Goal: Task Accomplishment & Management: Use online tool/utility

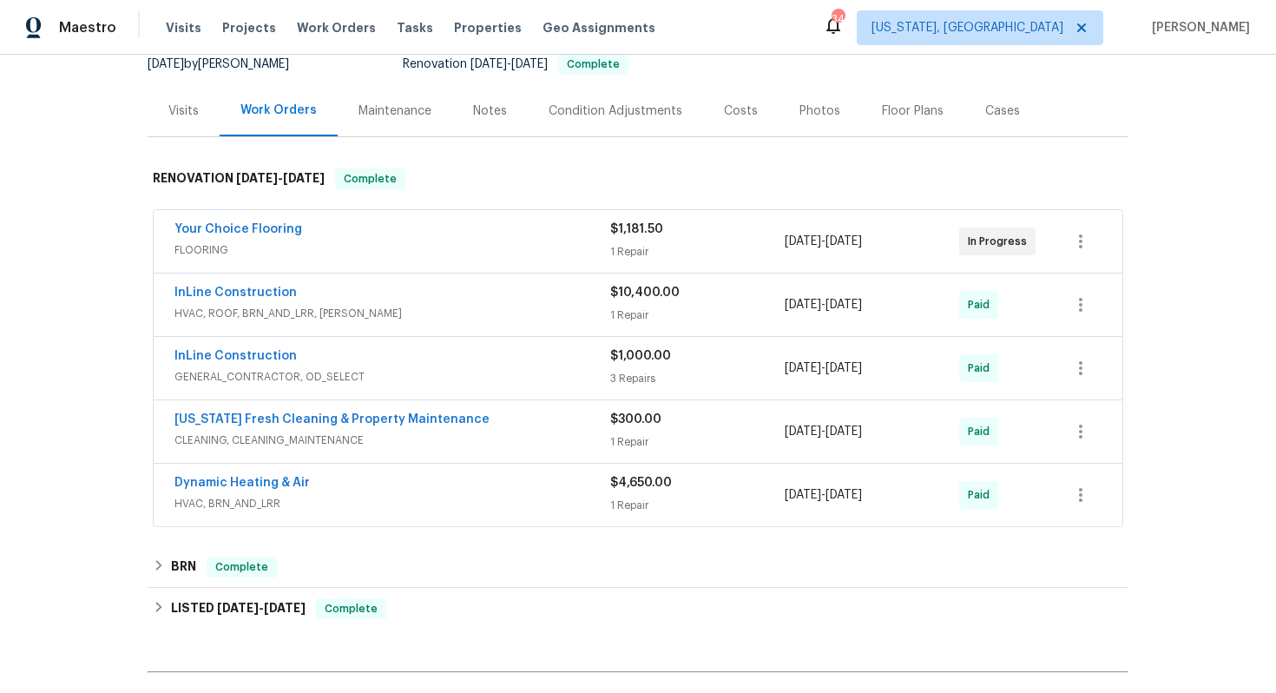
scroll to position [260, 0]
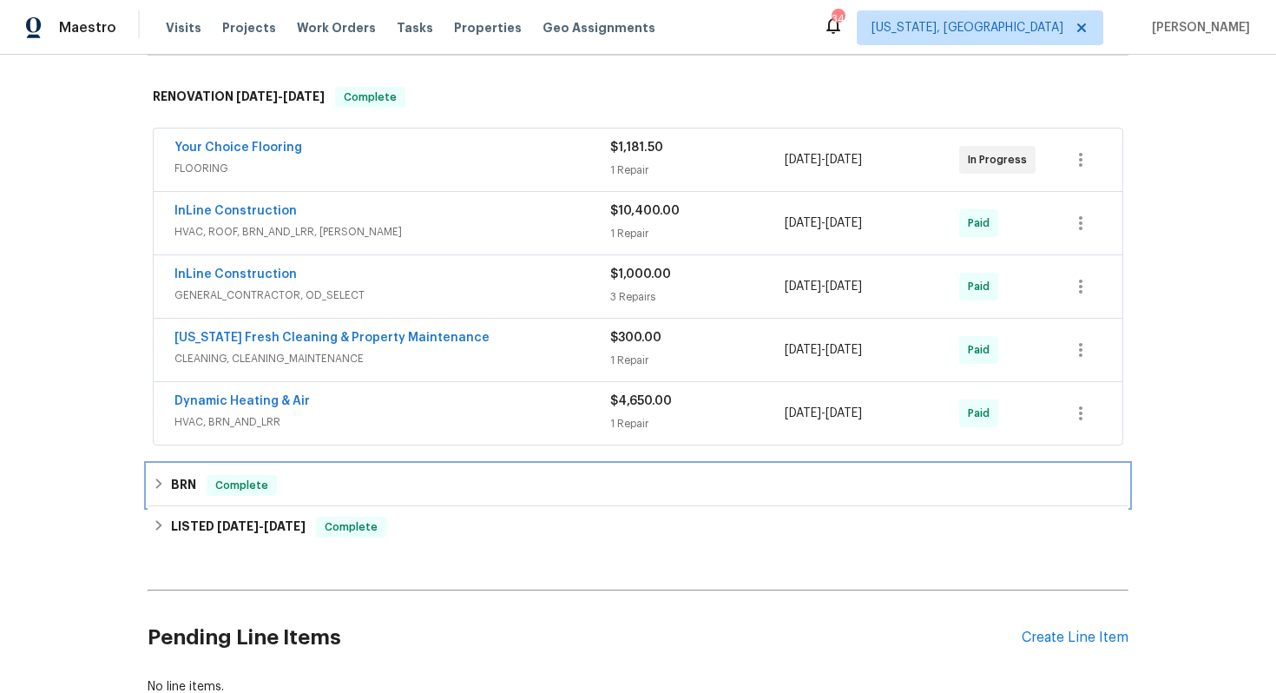
click at [184, 482] on h6 "BRN" at bounding box center [183, 485] width 25 height 21
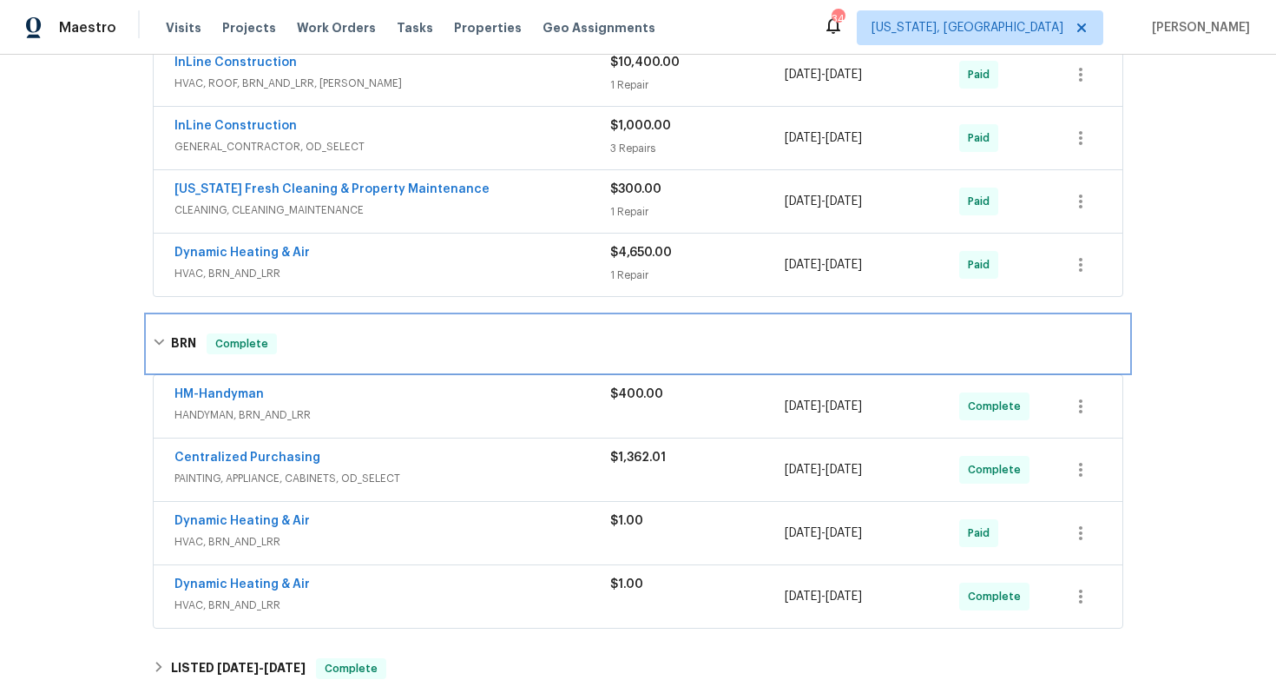
scroll to position [507, 0]
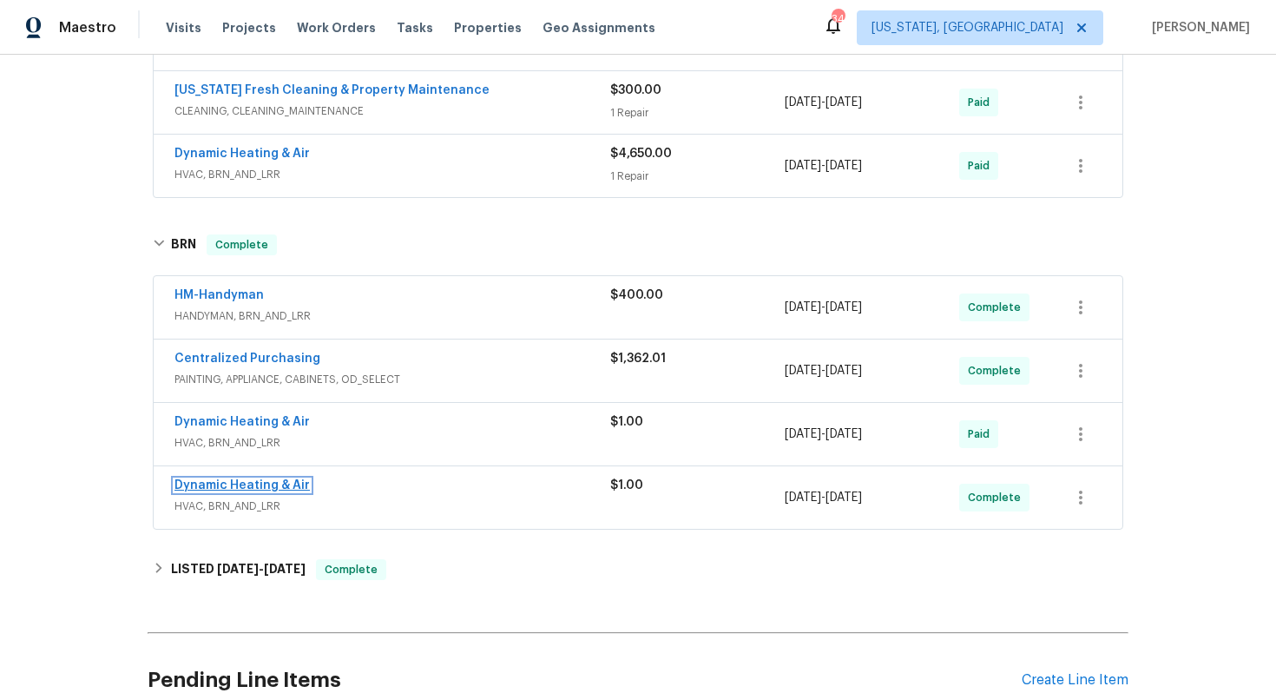
click at [225, 487] on link "Dynamic Heating & Air" at bounding box center [241, 485] width 135 height 12
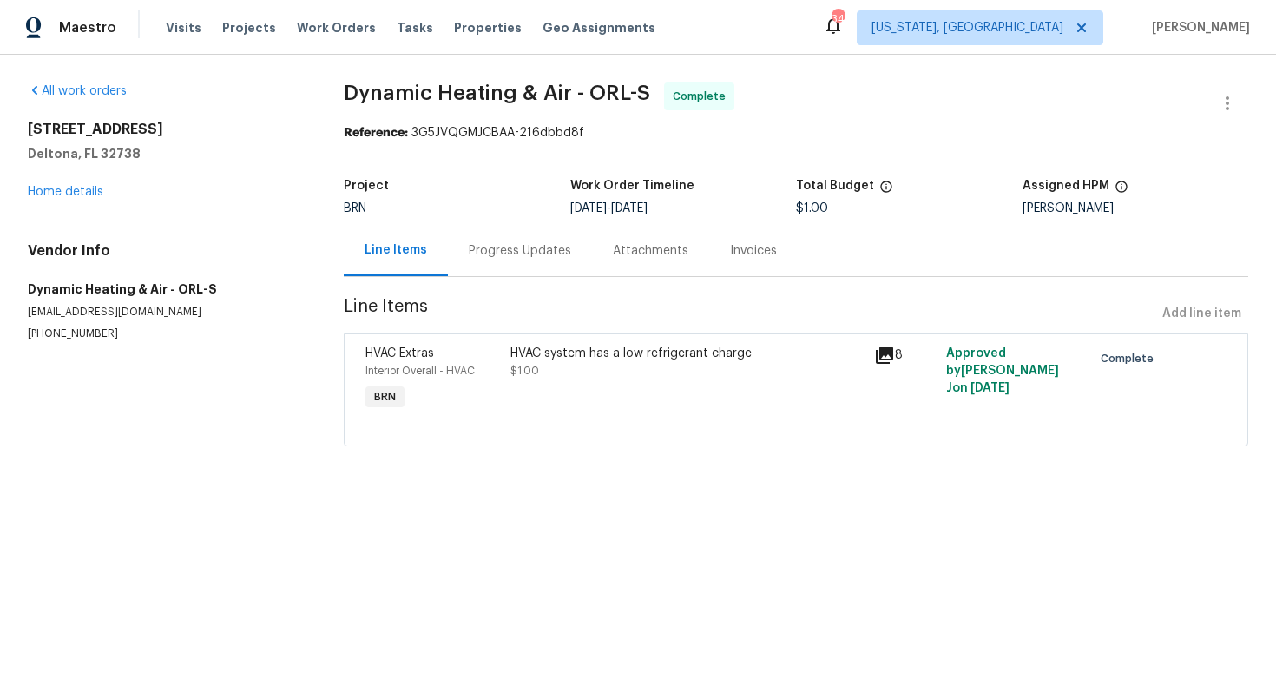
click at [470, 257] on div "Progress Updates" at bounding box center [520, 250] width 102 height 17
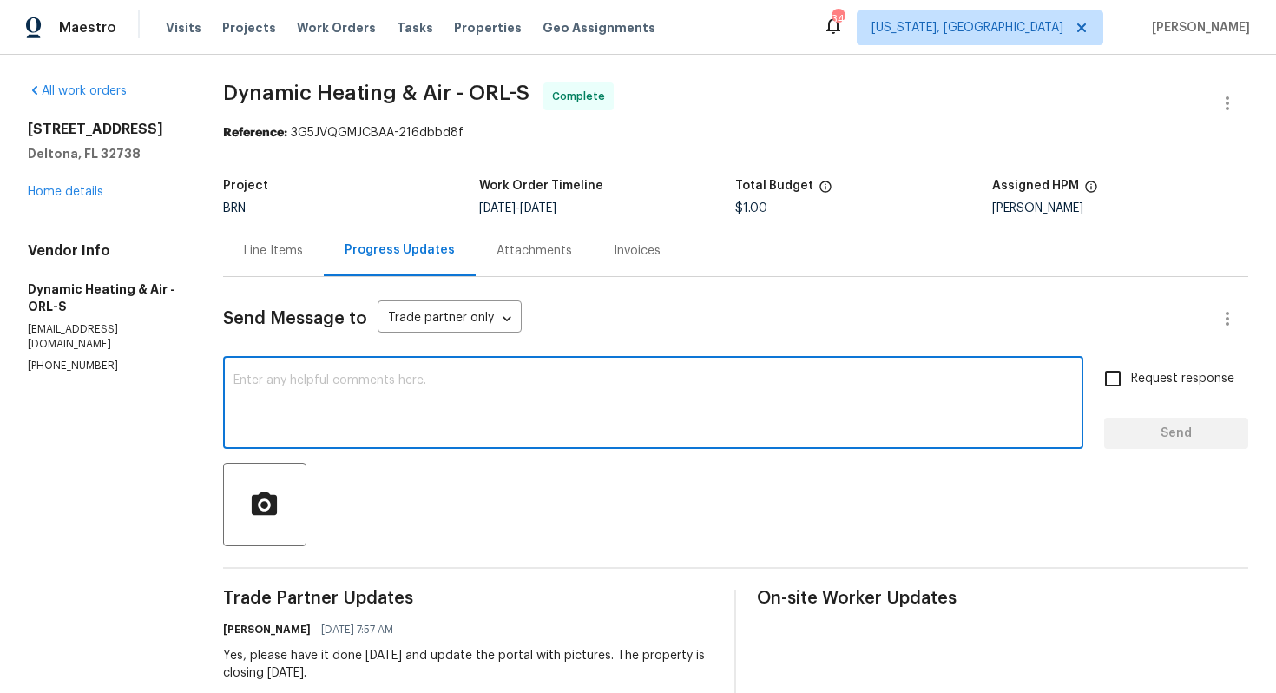
click at [421, 387] on textarea at bounding box center [652, 404] width 839 height 61
paste textarea "The Buyer is asking for a report from the HVAC vendor."
drag, startPoint x: 469, startPoint y: 385, endPoint x: 541, endPoint y: 385, distance: 72.0
click at [541, 385] on textarea "The Buyer is asking for a report from the HVAC vendor." at bounding box center [652, 404] width 839 height 61
click at [598, 379] on textarea "The Buyer is asking for a report saying the Freon is added." at bounding box center [652, 404] width 839 height 61
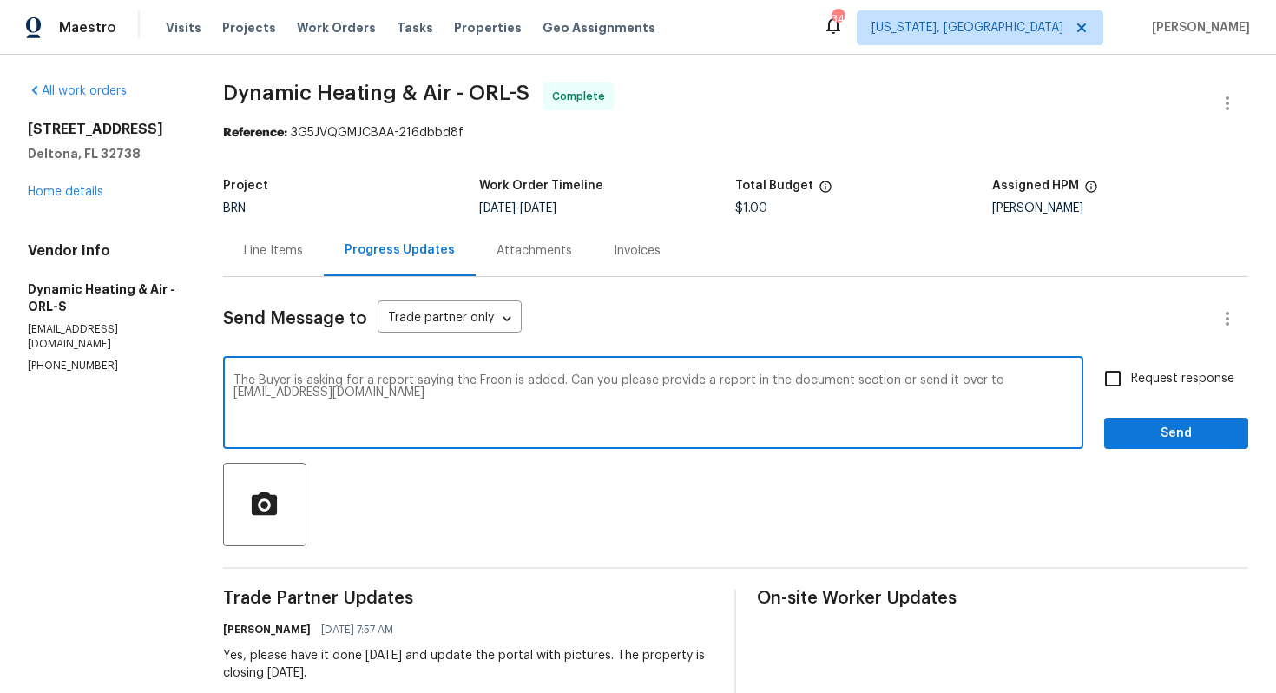
type textarea "The Buyer is asking for a report saying the Freon is added. Can you please prov…"
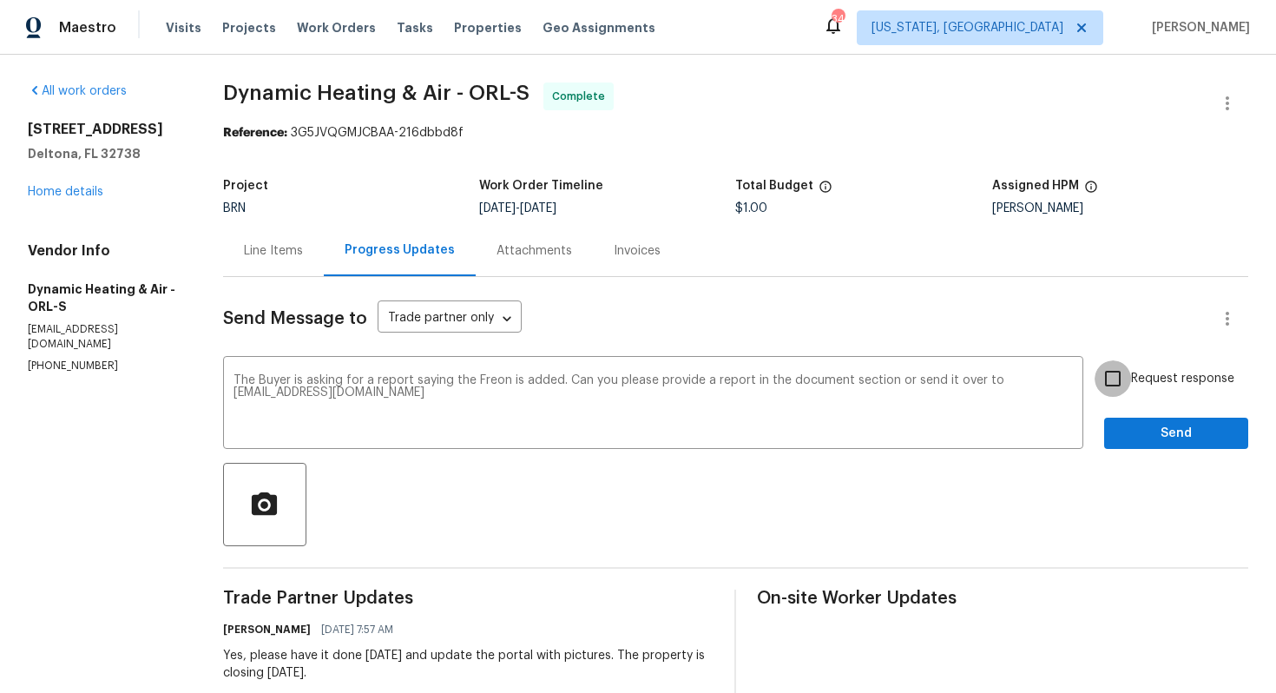
click at [1122, 383] on input "Request response" at bounding box center [1113, 378] width 36 height 36
checkbox input "true"
click at [1135, 424] on span "Send" at bounding box center [1176, 434] width 116 height 22
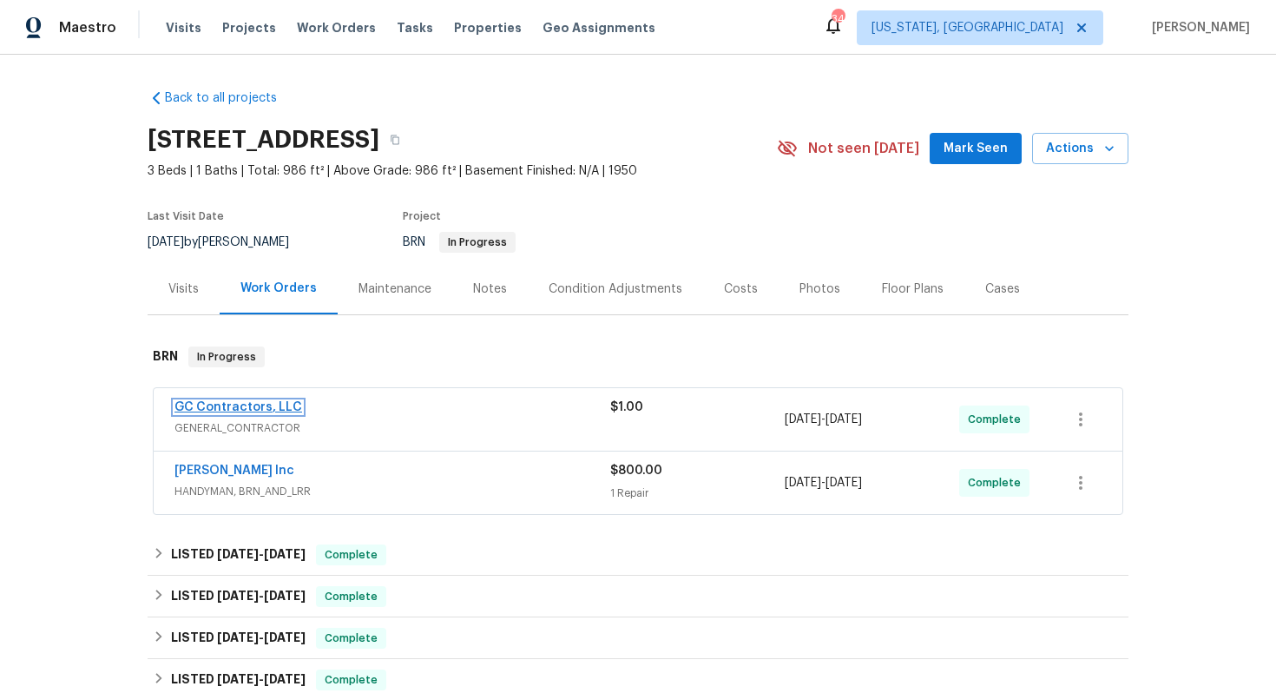
click at [201, 407] on link "GC Contractors, LLC" at bounding box center [238, 407] width 128 height 12
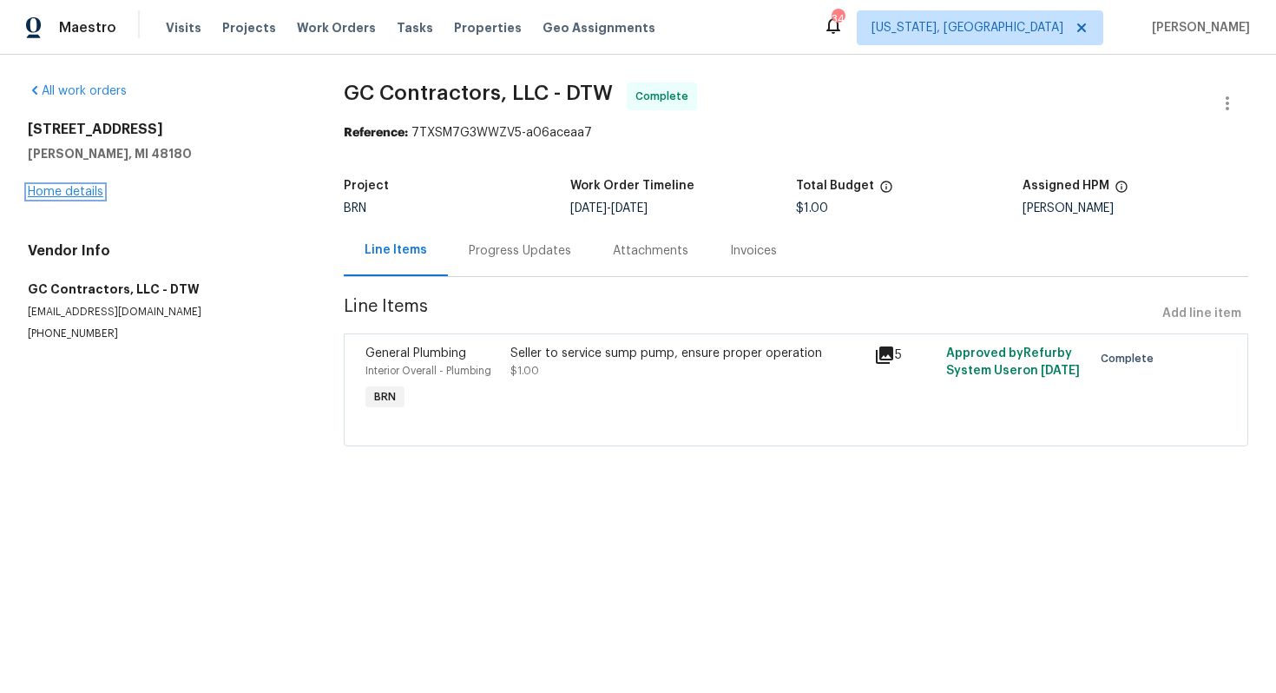
click at [86, 194] on link "Home details" at bounding box center [66, 192] width 76 height 12
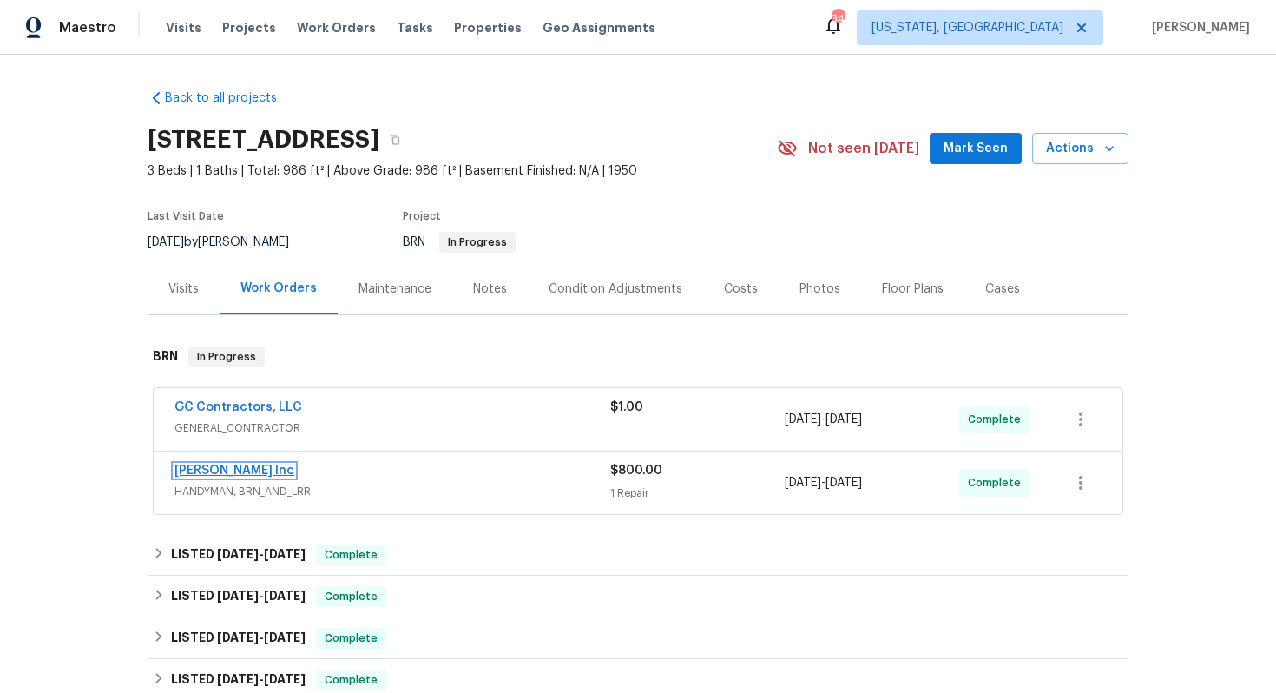
click at [184, 470] on link "Michael Radney Inc" at bounding box center [234, 470] width 120 height 12
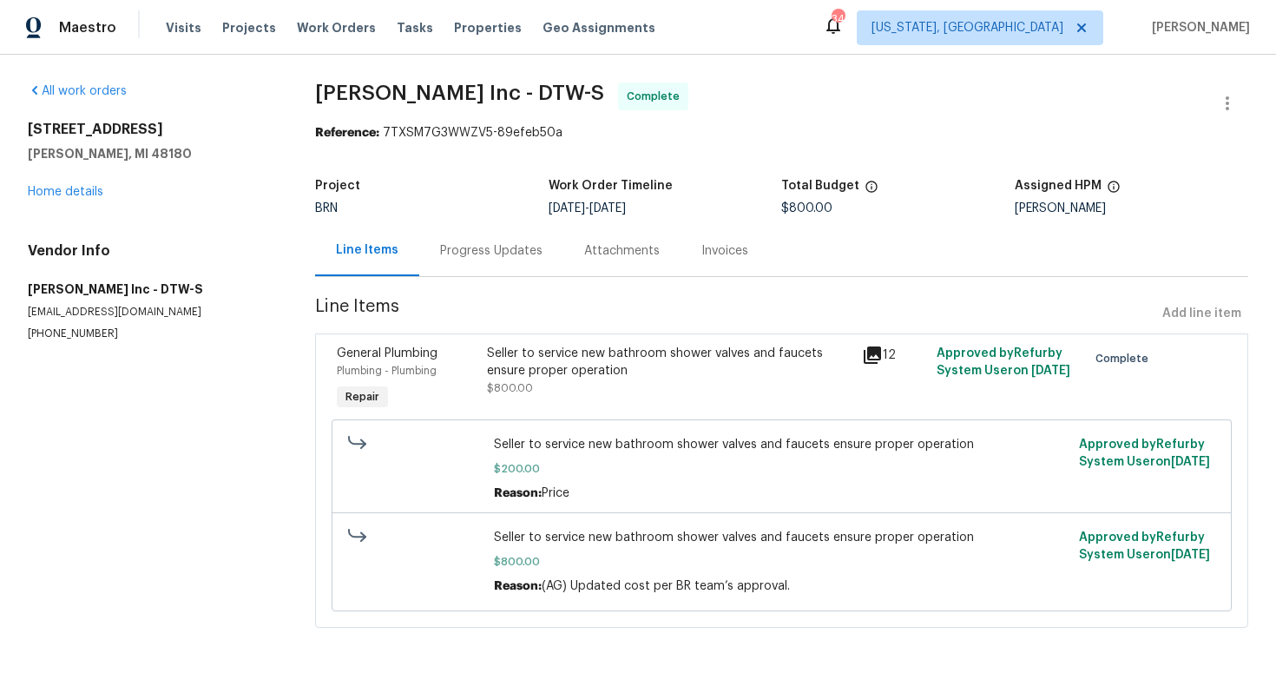
click at [444, 254] on div "Progress Updates" at bounding box center [491, 250] width 102 height 17
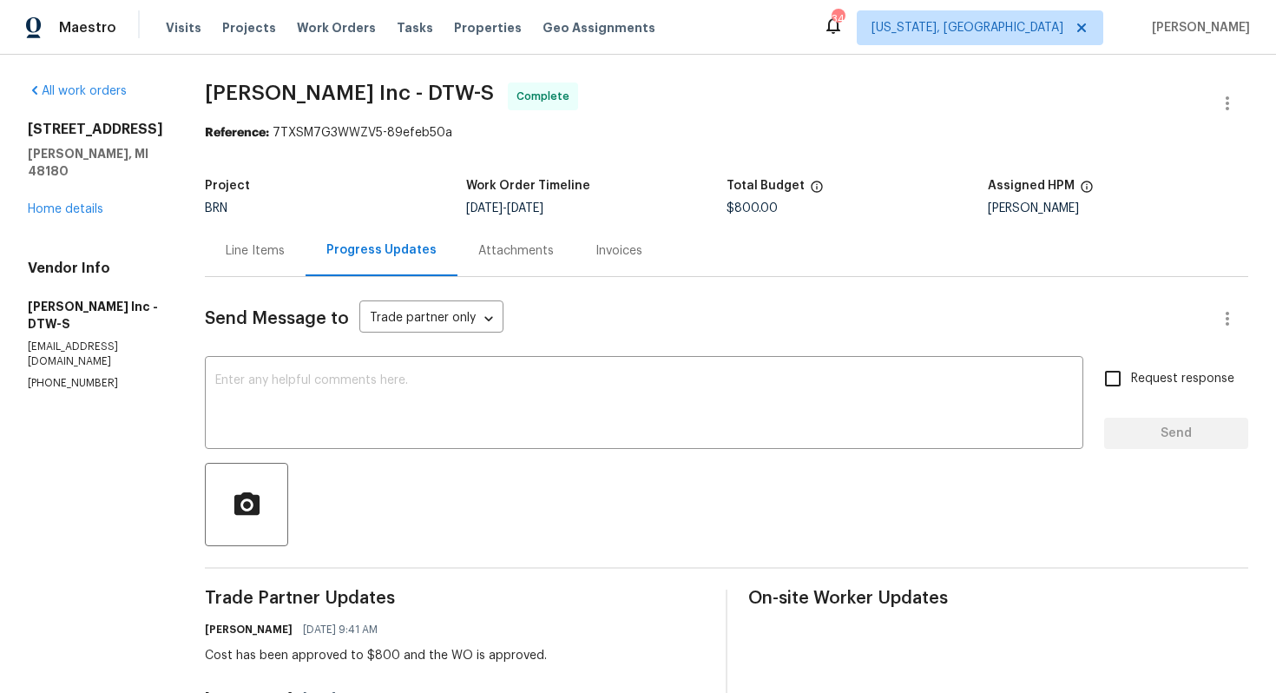
click at [270, 261] on div "Line Items" at bounding box center [255, 250] width 101 height 51
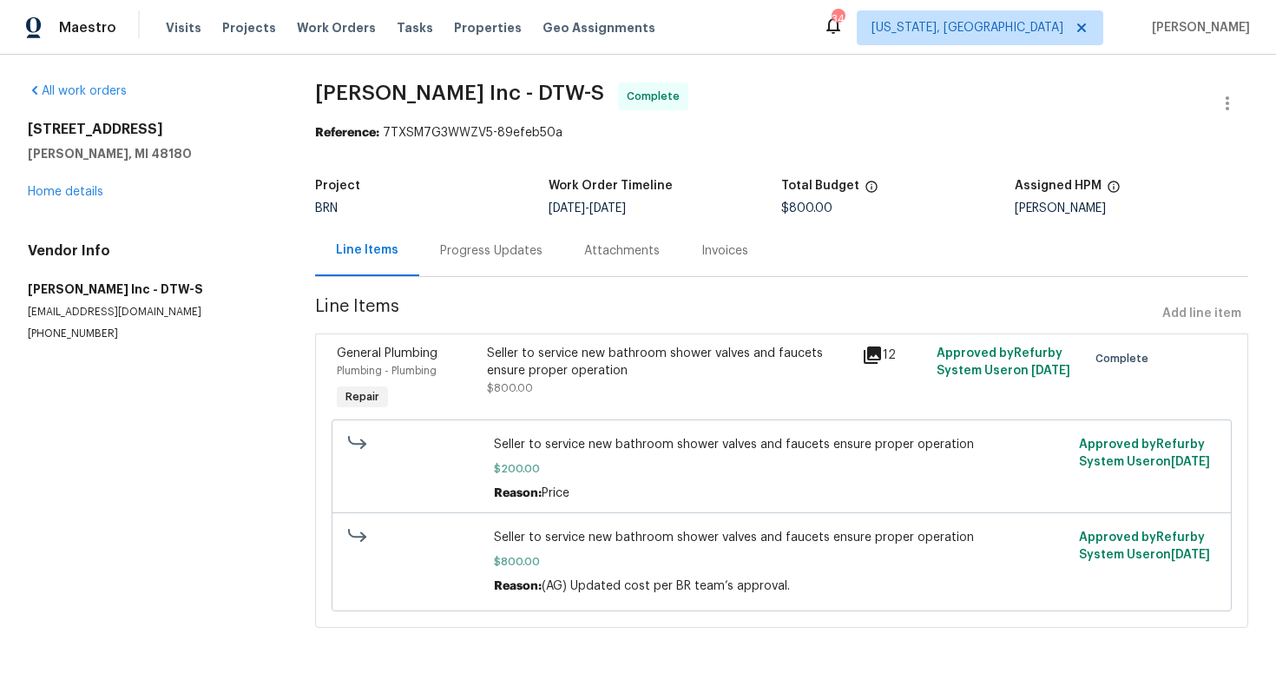
click at [555, 358] on div "Seller to service new bathroom shower valves and faucets ensure proper operation" at bounding box center [669, 362] width 365 height 35
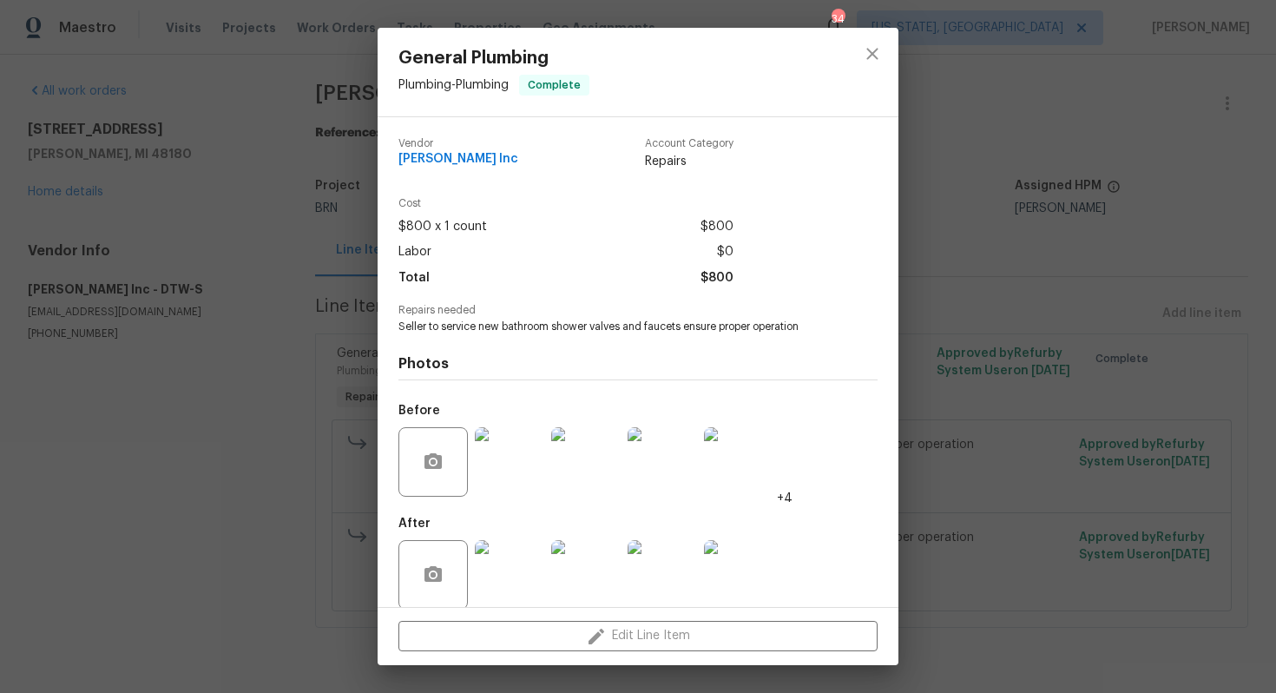
click at [542, 325] on span "Seller to service new bathroom shower valves and faucets ensure proper operation" at bounding box center [613, 326] width 431 height 15
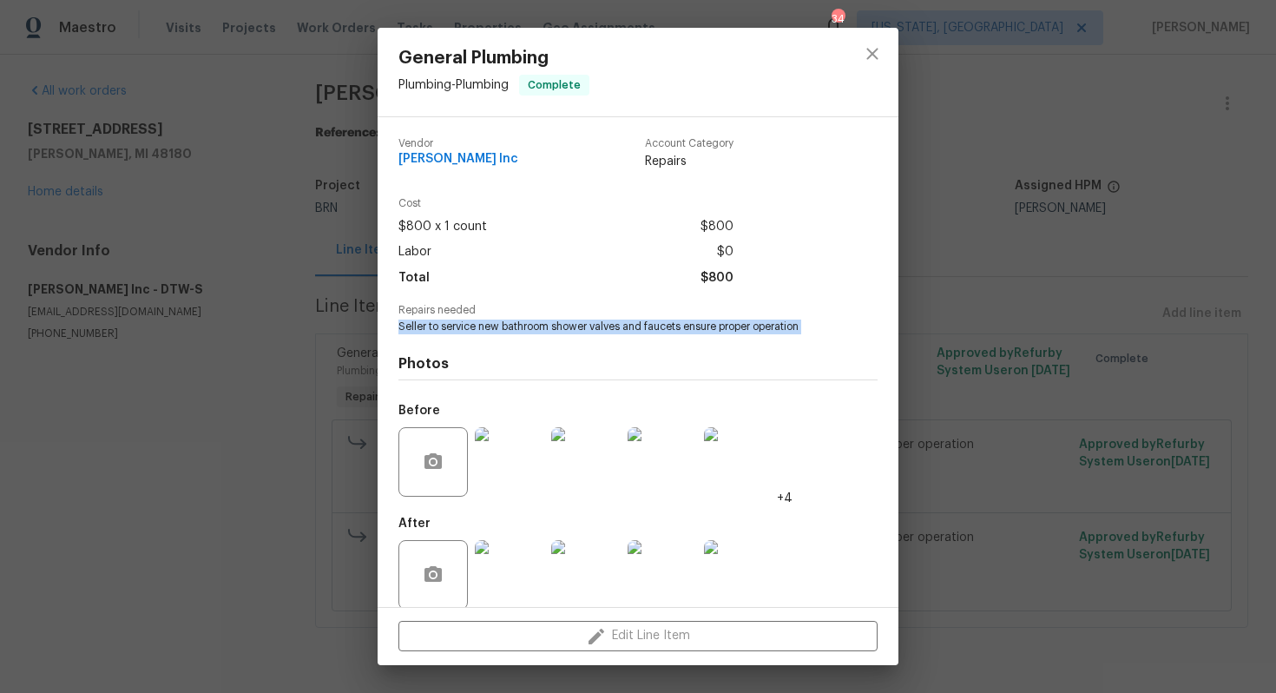
copy span "Seller to service new bathroom shower valves and faucets ensure proper operation"
drag, startPoint x: 398, startPoint y: 162, endPoint x: 535, endPoint y: 160, distance: 137.2
click at [535, 160] on div "Vendor Michael Radney Inc Account Category Repairs Cost $800 x 1 count $800 Lab…" at bounding box center [638, 362] width 521 height 490
copy span "Michael Radney Inc"
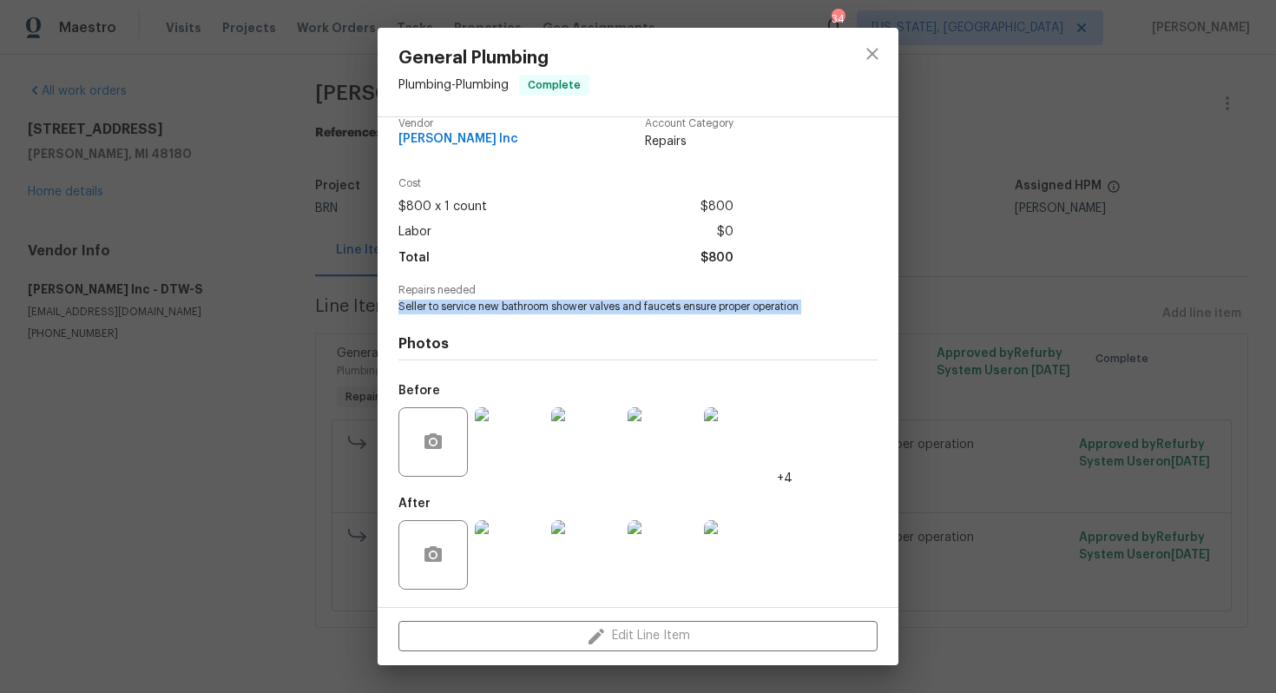
click at [516, 443] on img at bounding box center [509, 441] width 69 height 69
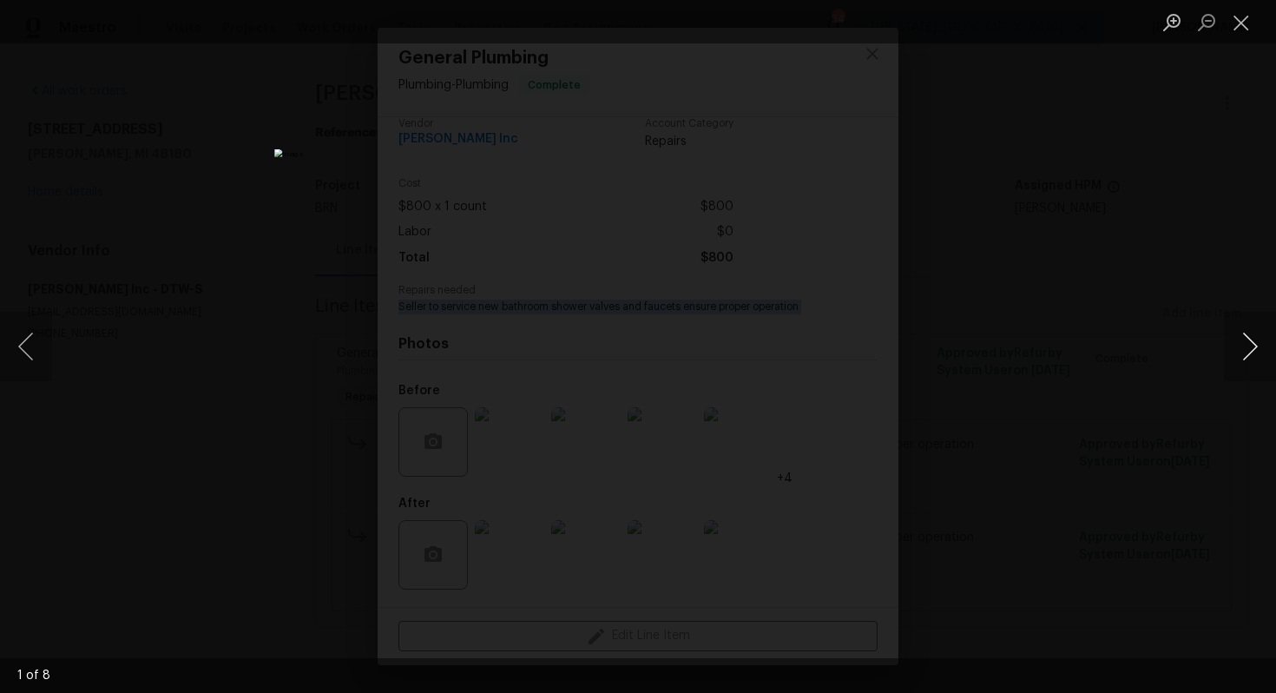
click at [1245, 337] on button "Next image" at bounding box center [1250, 346] width 52 height 69
click at [1248, 325] on button "Next image" at bounding box center [1250, 346] width 52 height 69
click at [1259, 346] on button "Next image" at bounding box center [1250, 346] width 52 height 69
click at [1250, 346] on button "Next image" at bounding box center [1250, 346] width 52 height 69
click at [1236, 323] on button "Next image" at bounding box center [1250, 346] width 52 height 69
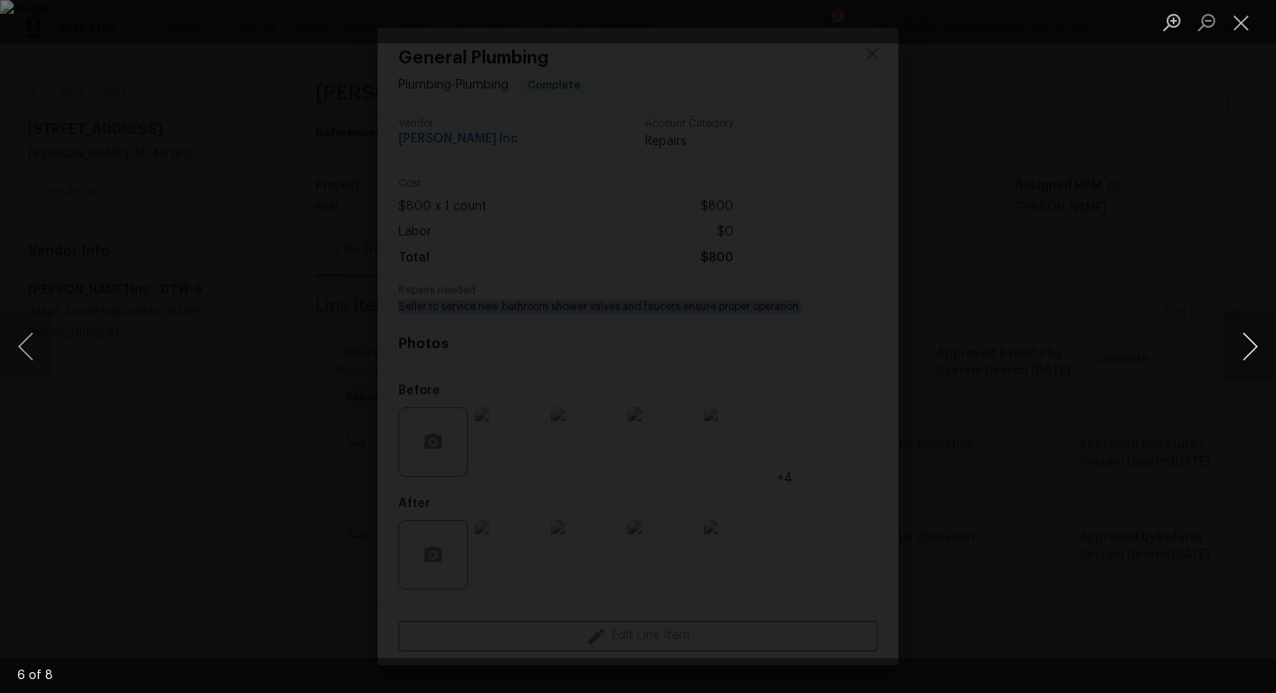
click at [1238, 345] on button "Next image" at bounding box center [1250, 346] width 52 height 69
click at [1258, 359] on button "Next image" at bounding box center [1250, 346] width 52 height 69
click at [1243, 19] on button "Close lightbox" at bounding box center [1241, 22] width 35 height 30
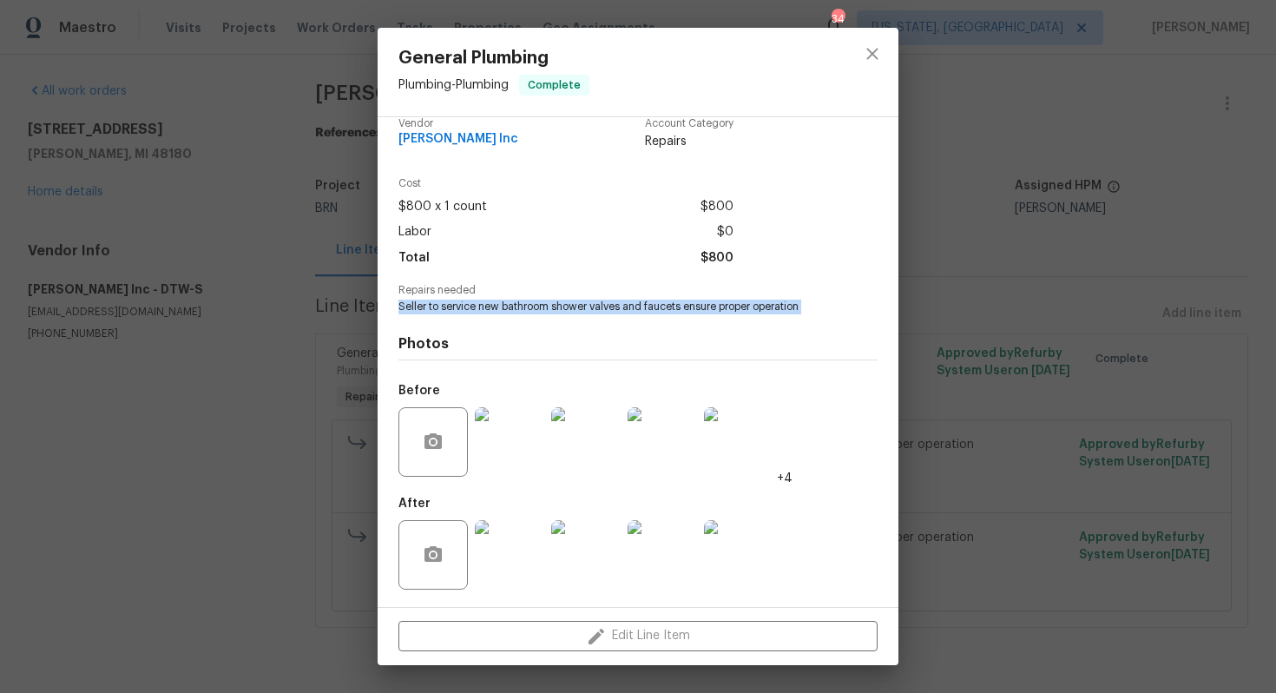
click at [736, 553] on img at bounding box center [738, 554] width 69 height 69
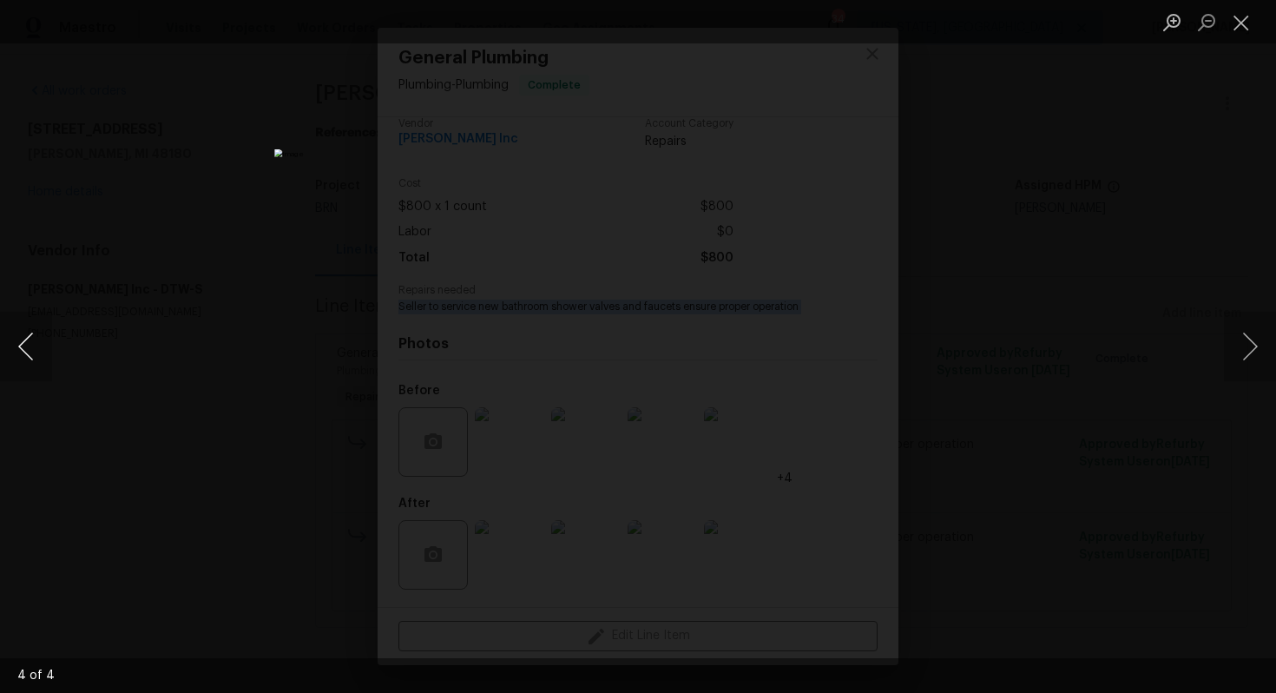
click at [26, 345] on button "Previous image" at bounding box center [26, 346] width 52 height 69
click at [32, 339] on button "Previous image" at bounding box center [26, 346] width 52 height 69
click at [28, 341] on button "Previous image" at bounding box center [26, 346] width 52 height 69
click at [1246, 24] on button "Close lightbox" at bounding box center [1241, 22] width 35 height 30
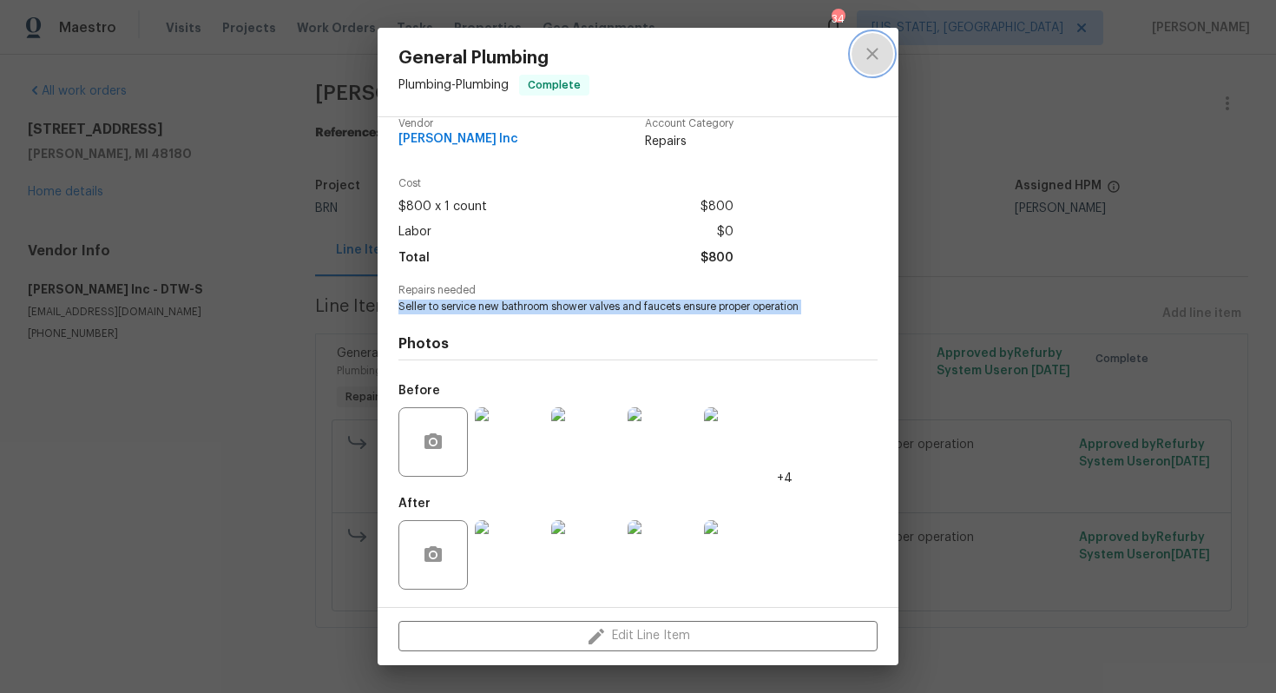
click at [865, 57] on icon "close" at bounding box center [872, 53] width 21 height 21
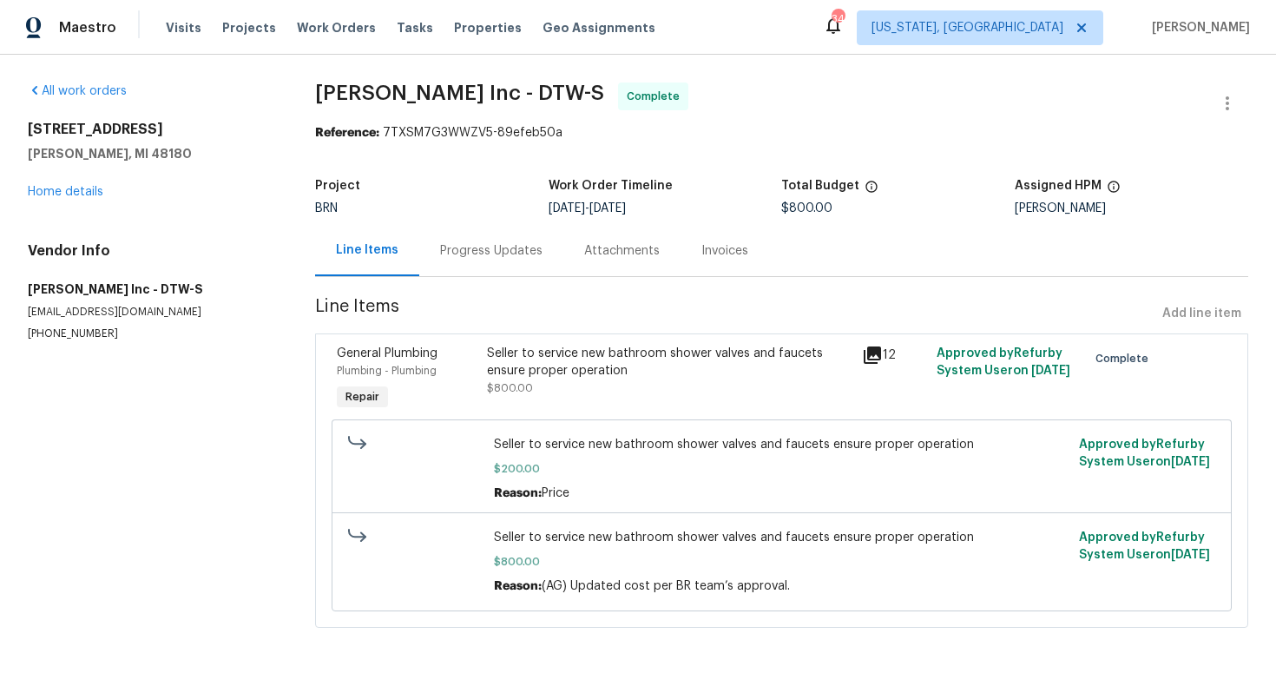
click at [716, 255] on div "Invoices" at bounding box center [724, 250] width 47 height 17
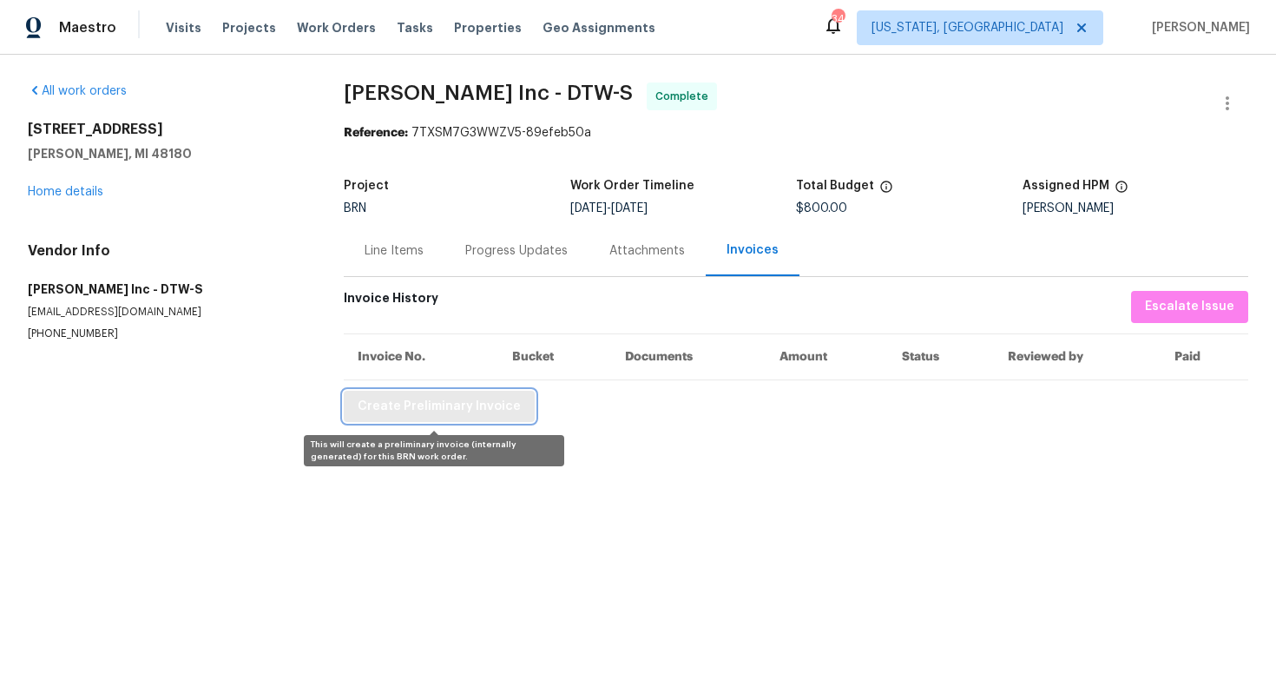
click at [450, 401] on span "Create Preliminary Invoice" at bounding box center [439, 407] width 163 height 22
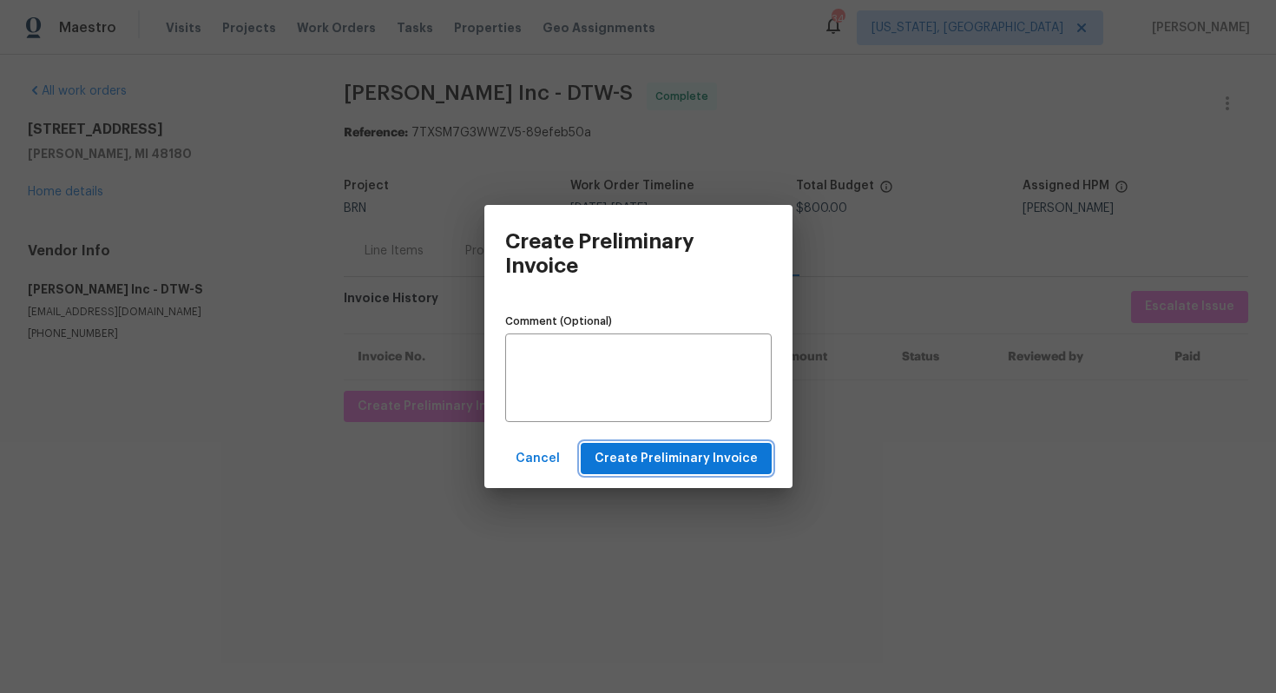
click at [620, 457] on span "Create Preliminary Invoice" at bounding box center [676, 459] width 163 height 22
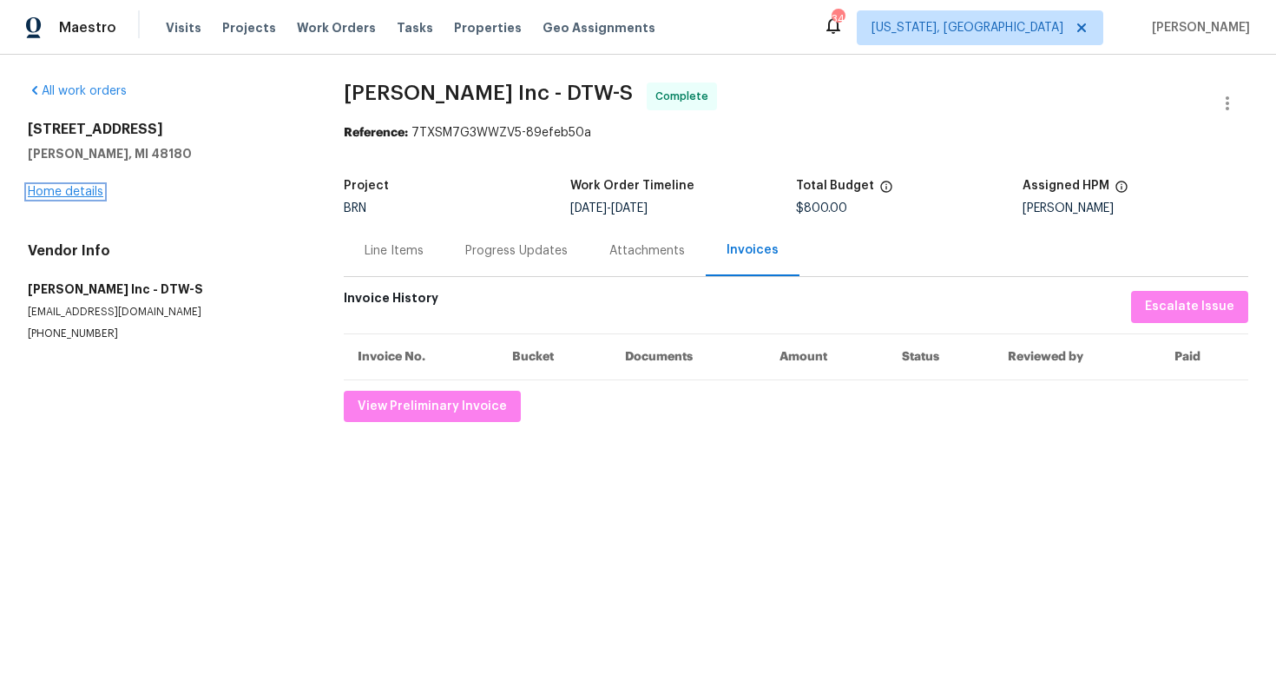
click at [82, 192] on link "Home details" at bounding box center [66, 192] width 76 height 12
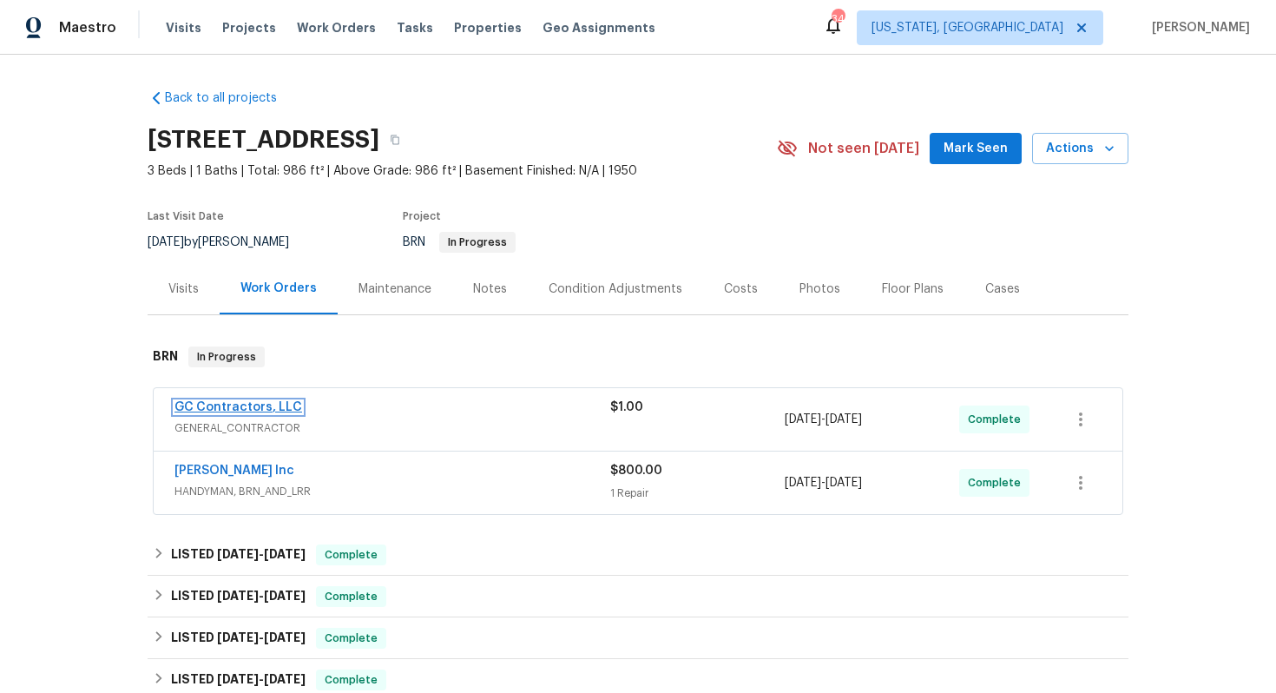
click at [229, 404] on link "GC Contractors, LLC" at bounding box center [238, 407] width 128 height 12
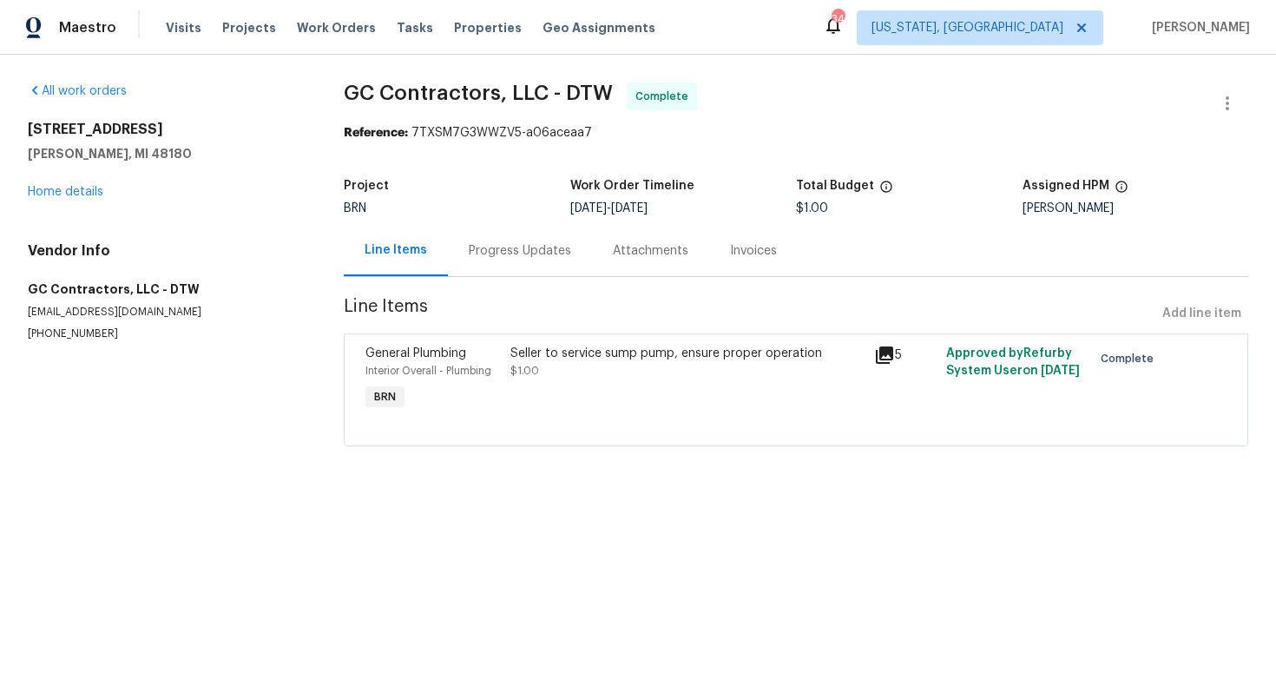
click at [567, 368] on div "Seller to service sump pump, ensure proper operation $1.00" at bounding box center [686, 362] width 352 height 35
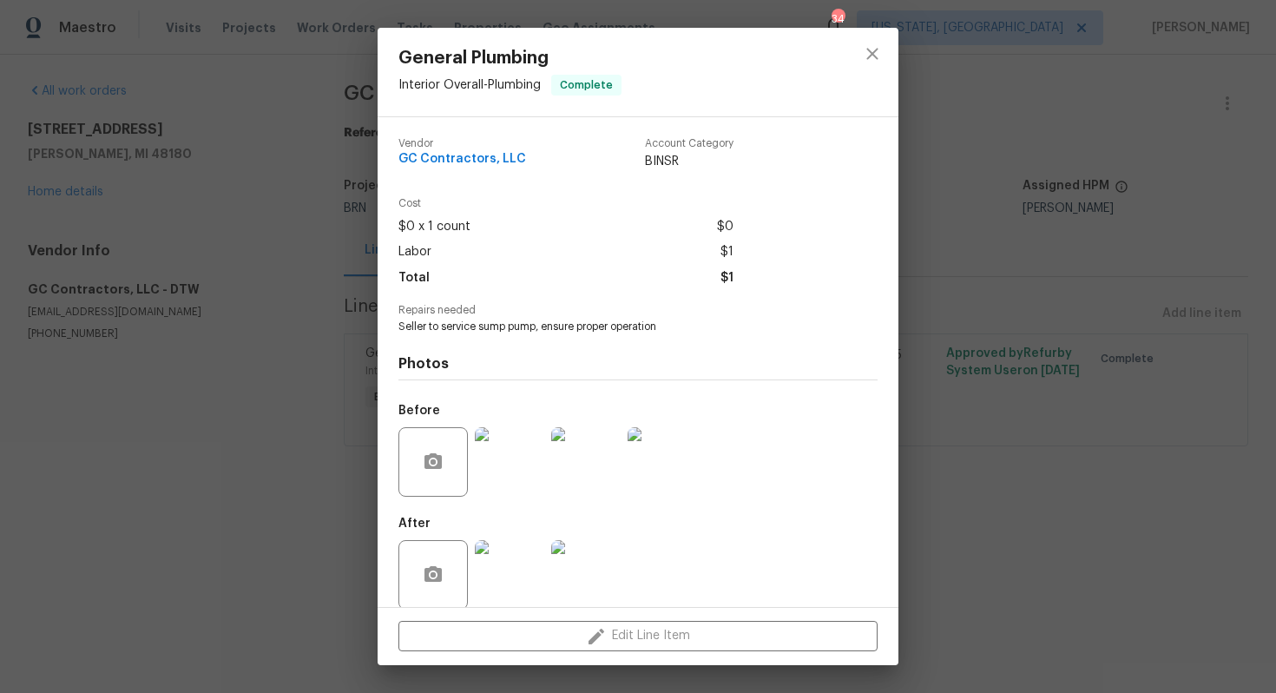
click at [489, 329] on span "Seller to service sump pump, ensure proper operation" at bounding box center [613, 326] width 431 height 15
copy span "Seller to service sump pump, ensure proper operation"
drag, startPoint x: 394, startPoint y: 160, endPoint x: 522, endPoint y: 160, distance: 127.6
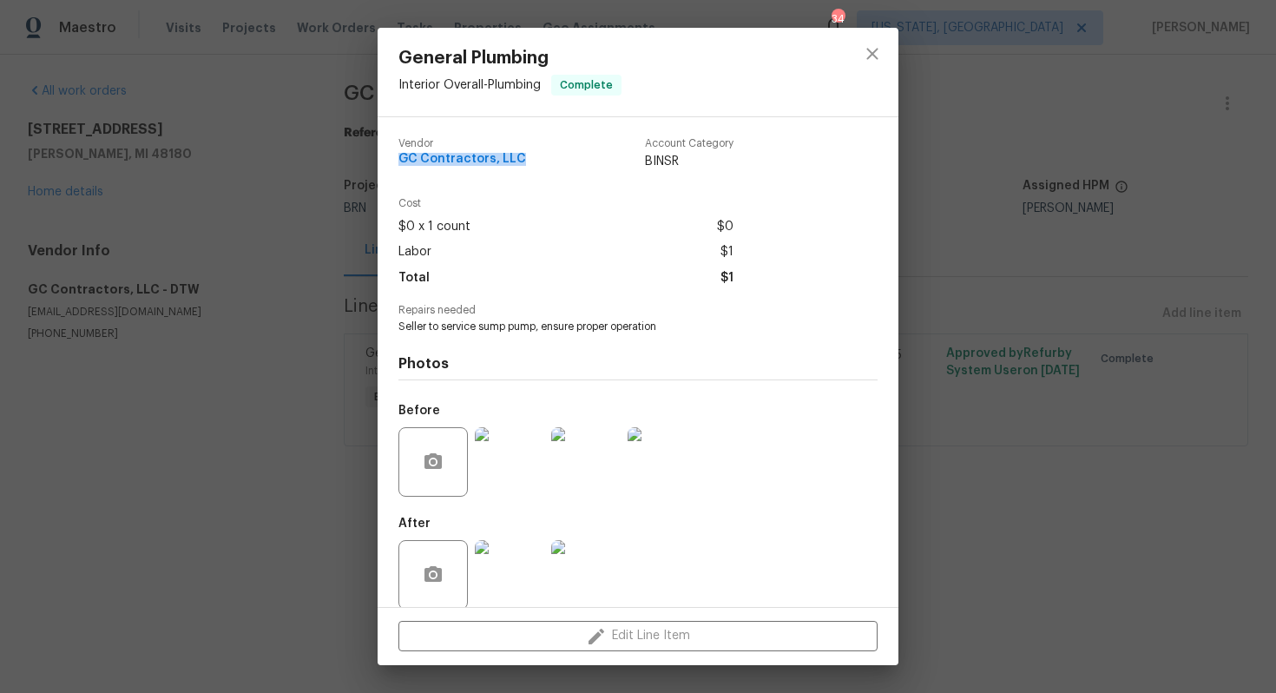
click at [522, 160] on div "Vendor GC Contractors, LLC Account Category BINSR Cost $0 x 1 count $0 Labor $1…" at bounding box center [638, 362] width 521 height 490
copy span "GC Contractors, LLC"
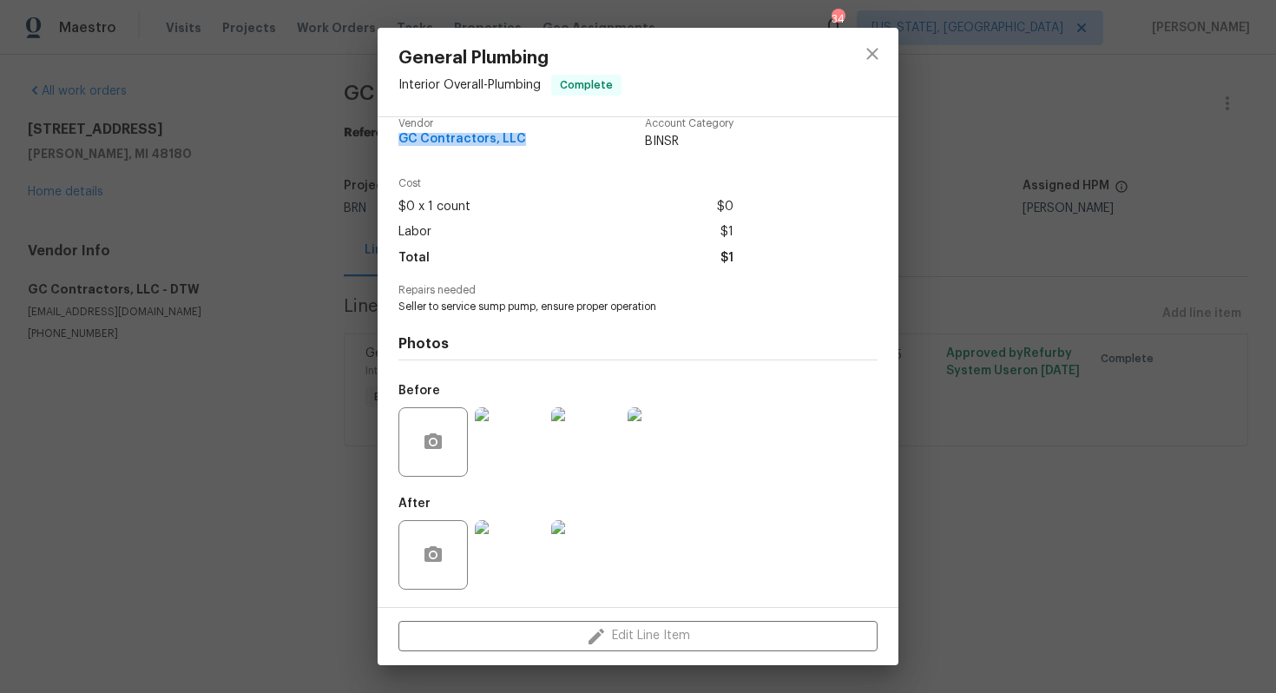
click at [661, 413] on img at bounding box center [662, 441] width 69 height 69
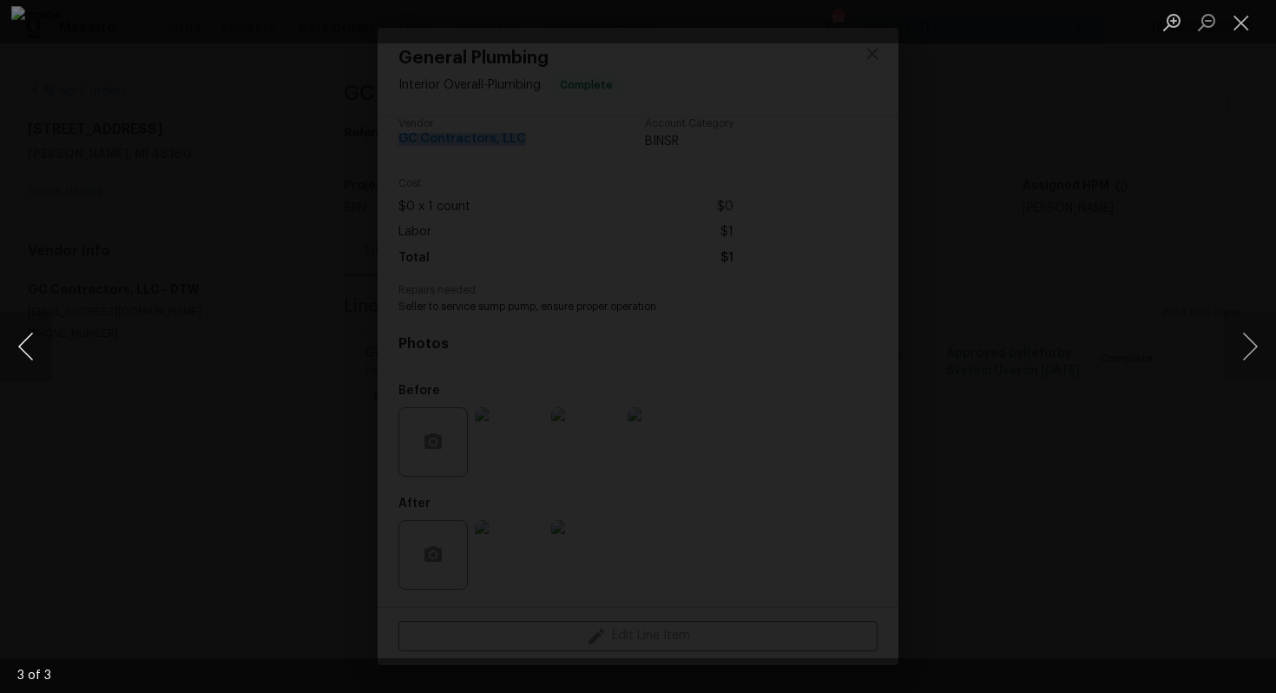
click at [40, 339] on button "Previous image" at bounding box center [26, 346] width 52 height 69
click at [25, 337] on button "Previous image" at bounding box center [26, 346] width 52 height 69
click at [1232, 19] on button "Close lightbox" at bounding box center [1241, 22] width 35 height 30
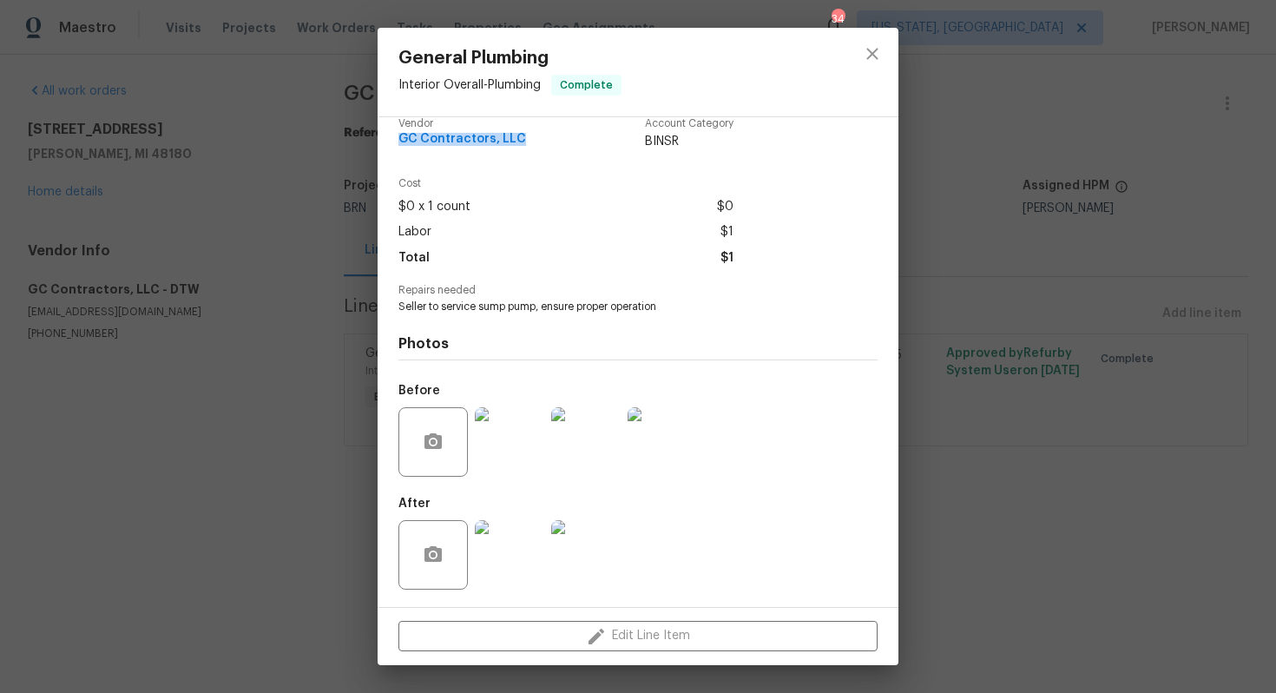
click at [583, 557] on img at bounding box center [585, 554] width 69 height 69
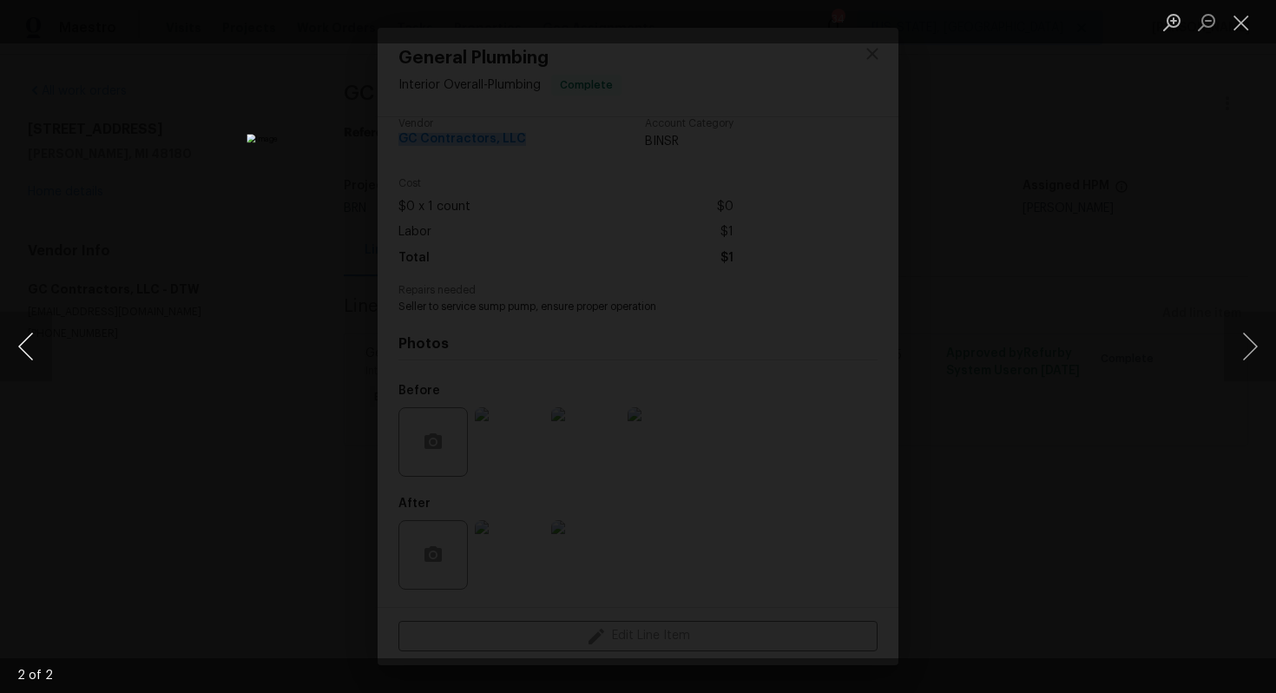
click at [31, 335] on button "Previous image" at bounding box center [26, 346] width 52 height 69
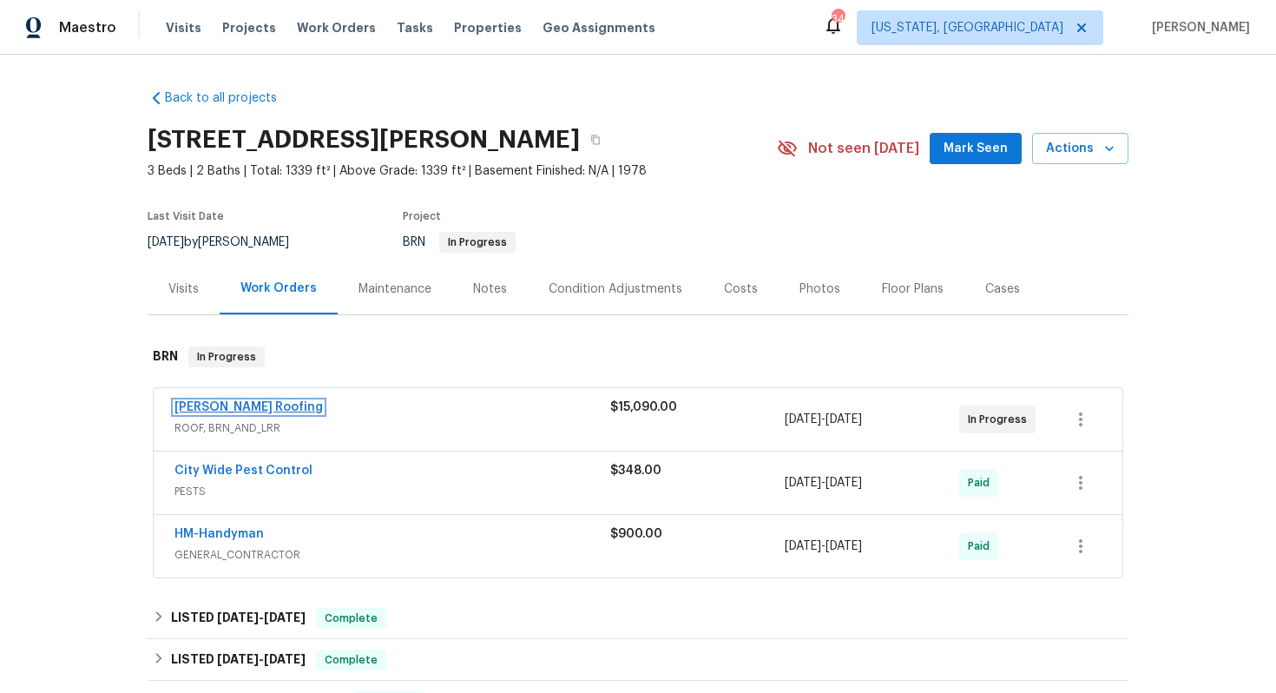
click at [230, 406] on link "[PERSON_NAME] Roofing" at bounding box center [248, 407] width 148 height 12
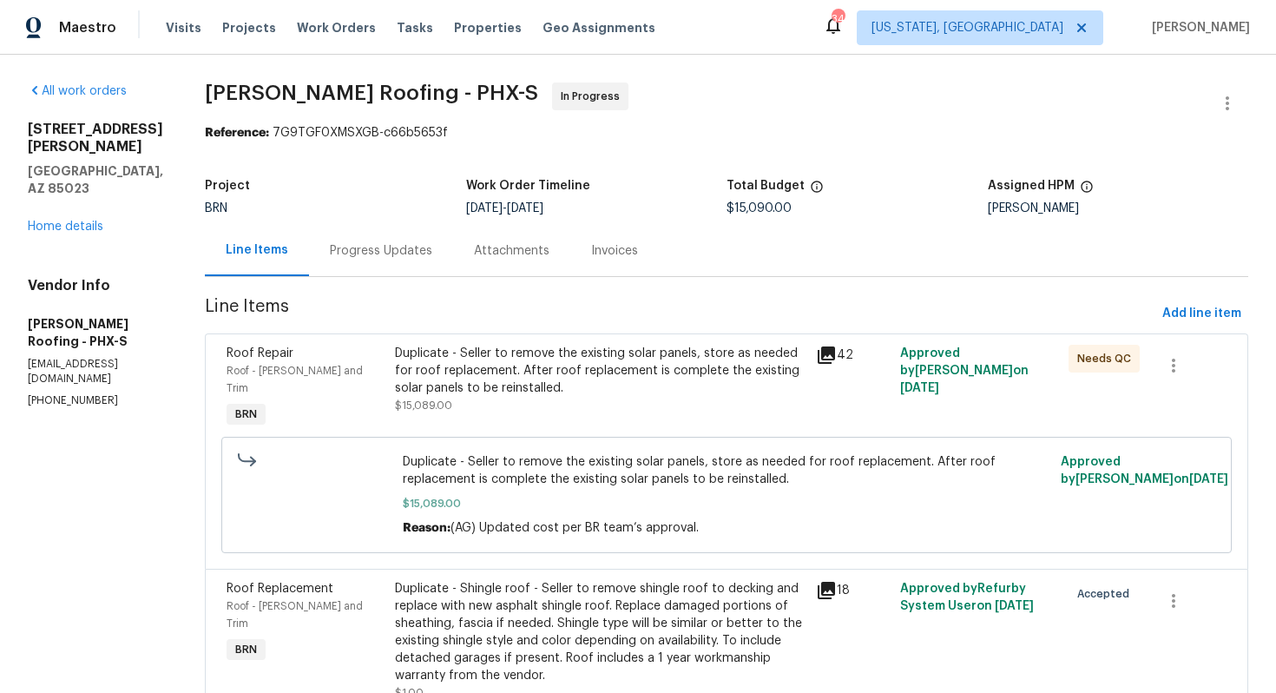
click at [407, 260] on div "Progress Updates" at bounding box center [381, 250] width 144 height 51
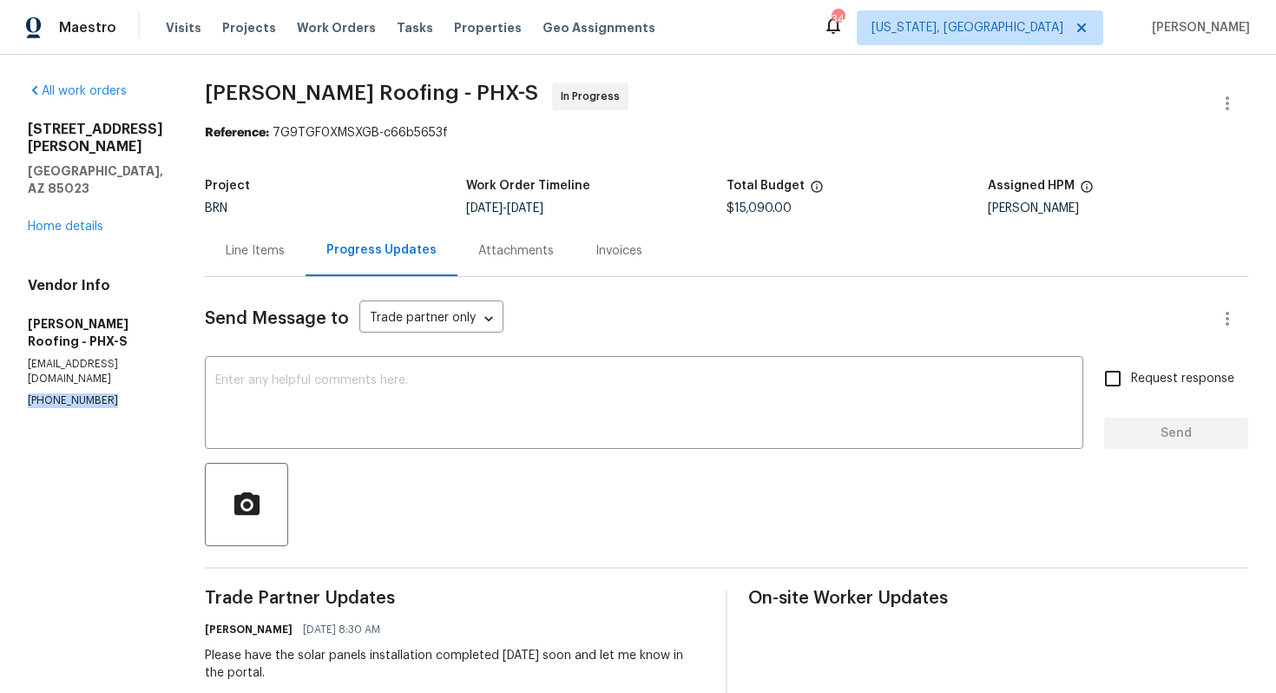
drag, startPoint x: 23, startPoint y: 335, endPoint x: 145, endPoint y: 335, distance: 122.4
copy p "(480) 270-2686"
